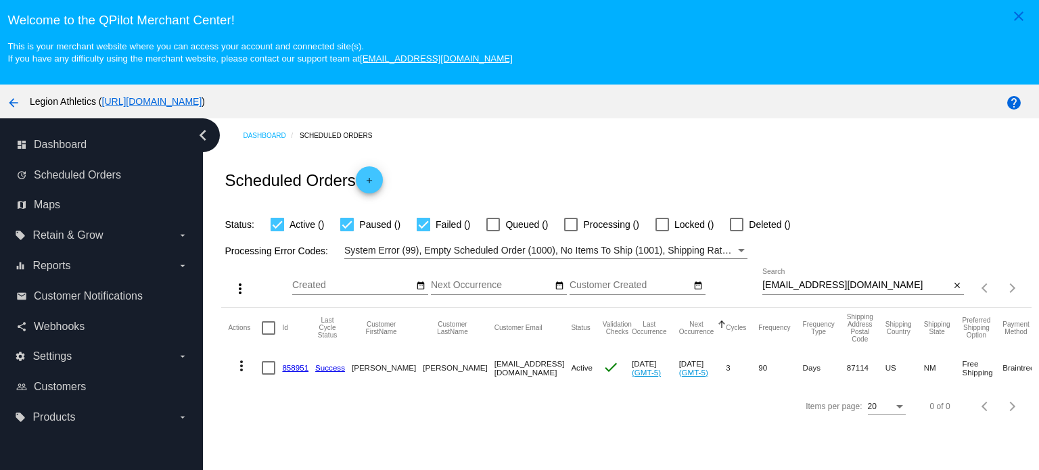
click at [821, 281] on input "[EMAIL_ADDRESS][DOMAIN_NAME]" at bounding box center [855, 285] width 187 height 11
paste input "fsullivan@franksullivanlaw"
type input "[EMAIL_ADDRESS][DOMAIN_NAME]"
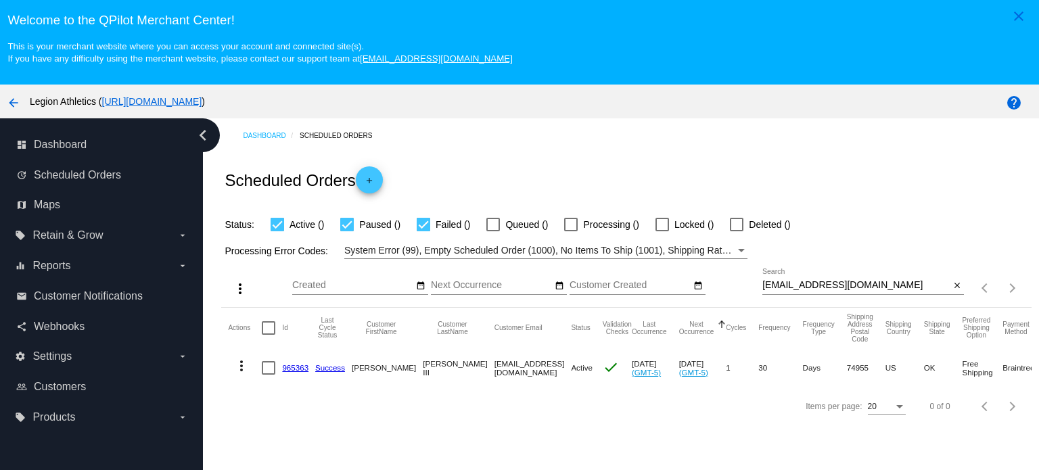
click at [293, 372] on link "965363" at bounding box center [295, 367] width 26 height 9
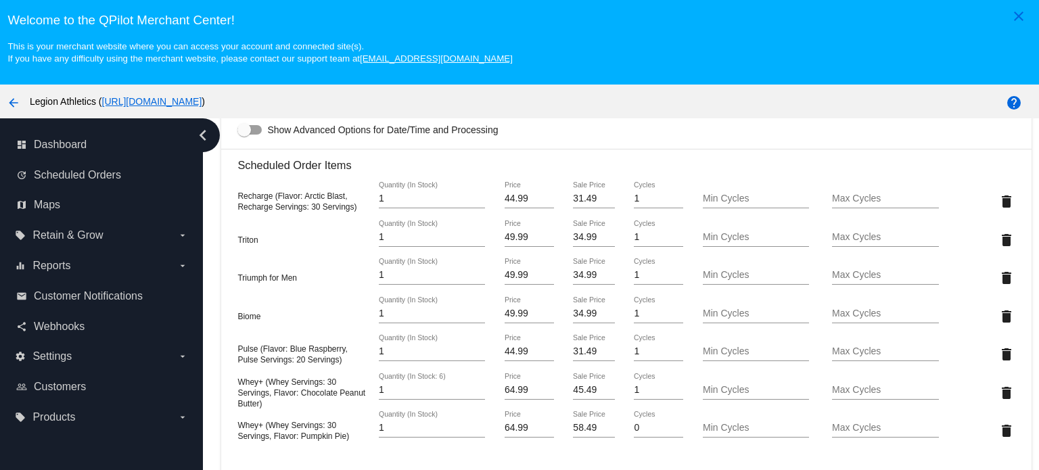
scroll to position [947, 0]
drag, startPoint x: 566, startPoint y: 432, endPoint x: 576, endPoint y: 432, distance: 10.1
click at [576, 432] on input "58.49" at bounding box center [593, 428] width 41 height 11
type input "45.49"
click at [558, 454] on mat-card "Customer 291899: [PERSON_NAME] III [EMAIL_ADDRESS][DOMAIN_NAME] Customer Shippi…" at bounding box center [625, 284] width 809 height 1581
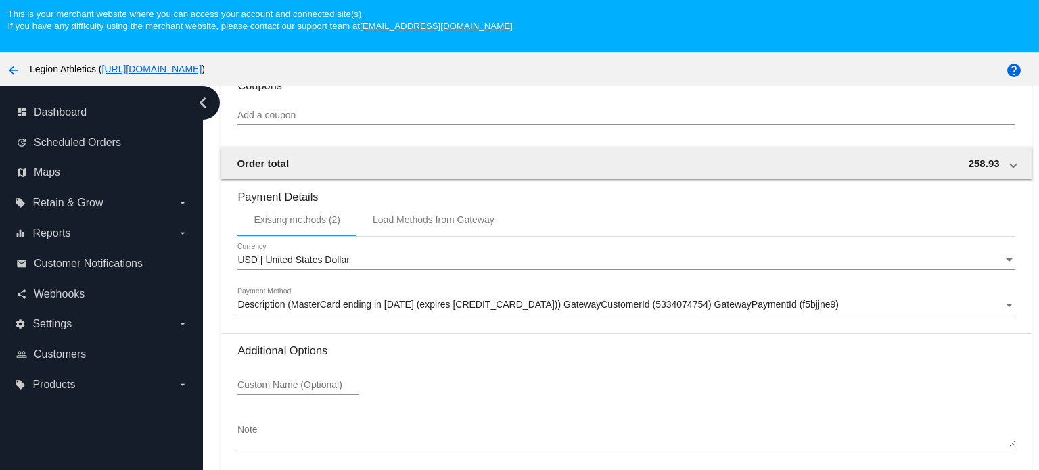
scroll to position [1505, 0]
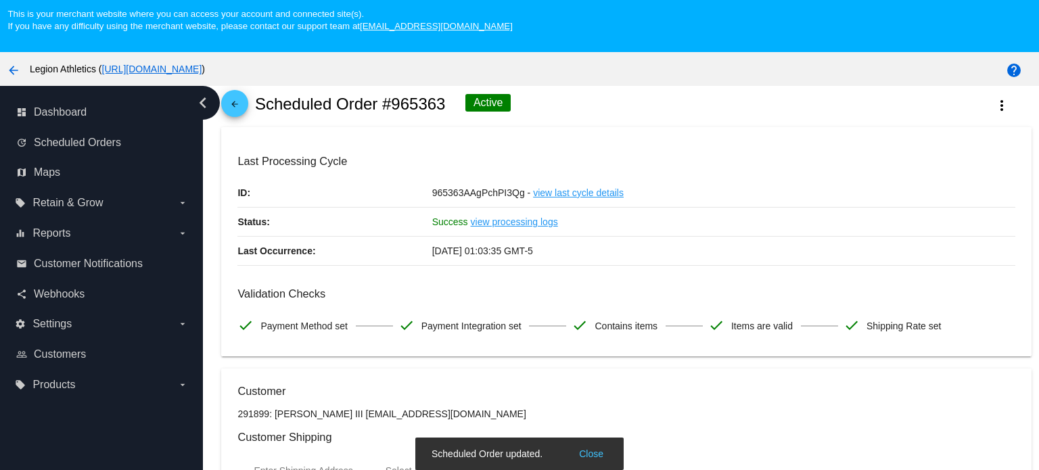
scroll to position [0, 0]
